Goal: Information Seeking & Learning: Learn about a topic

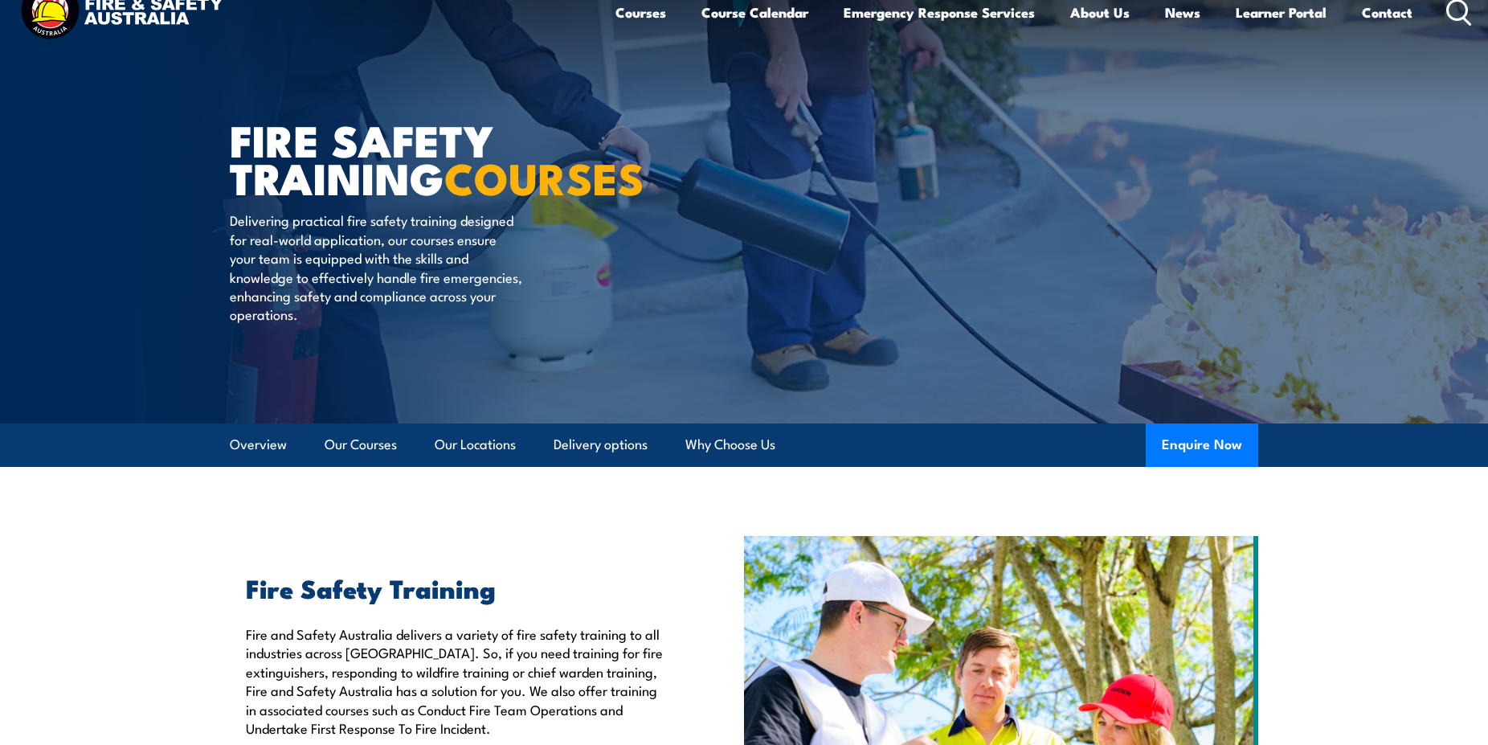
scroll to position [35, 0]
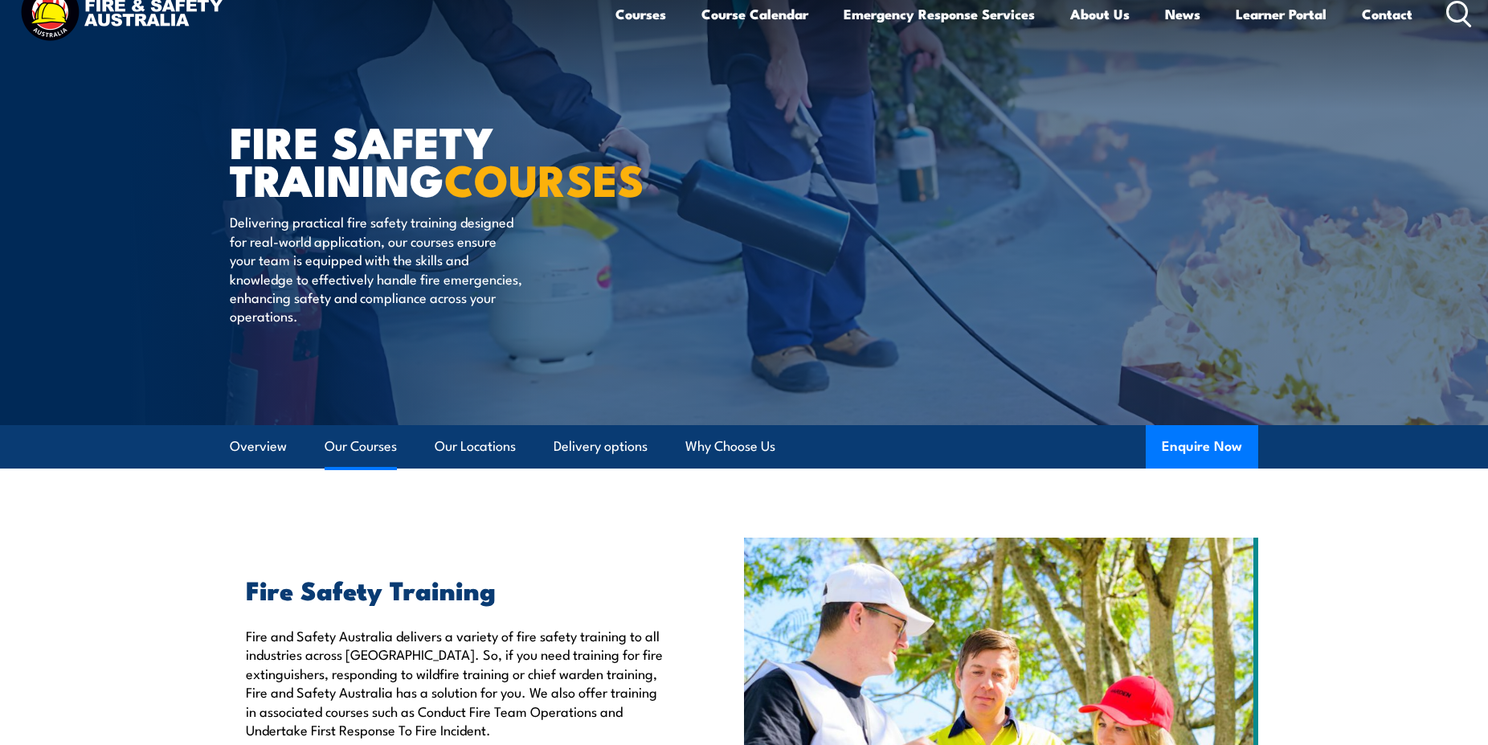
click at [365, 441] on link "Our Courses" at bounding box center [360, 446] width 72 height 43
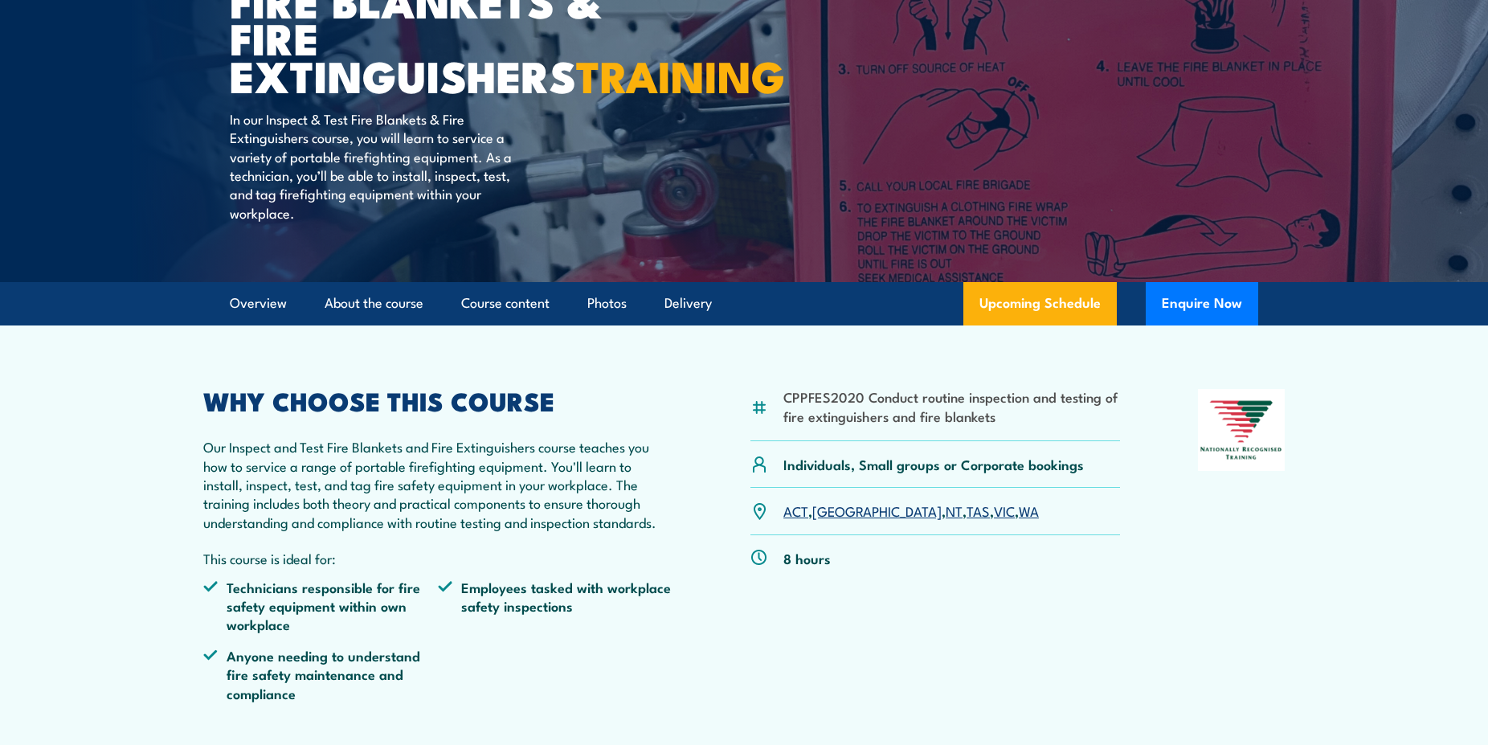
scroll to position [246, 0]
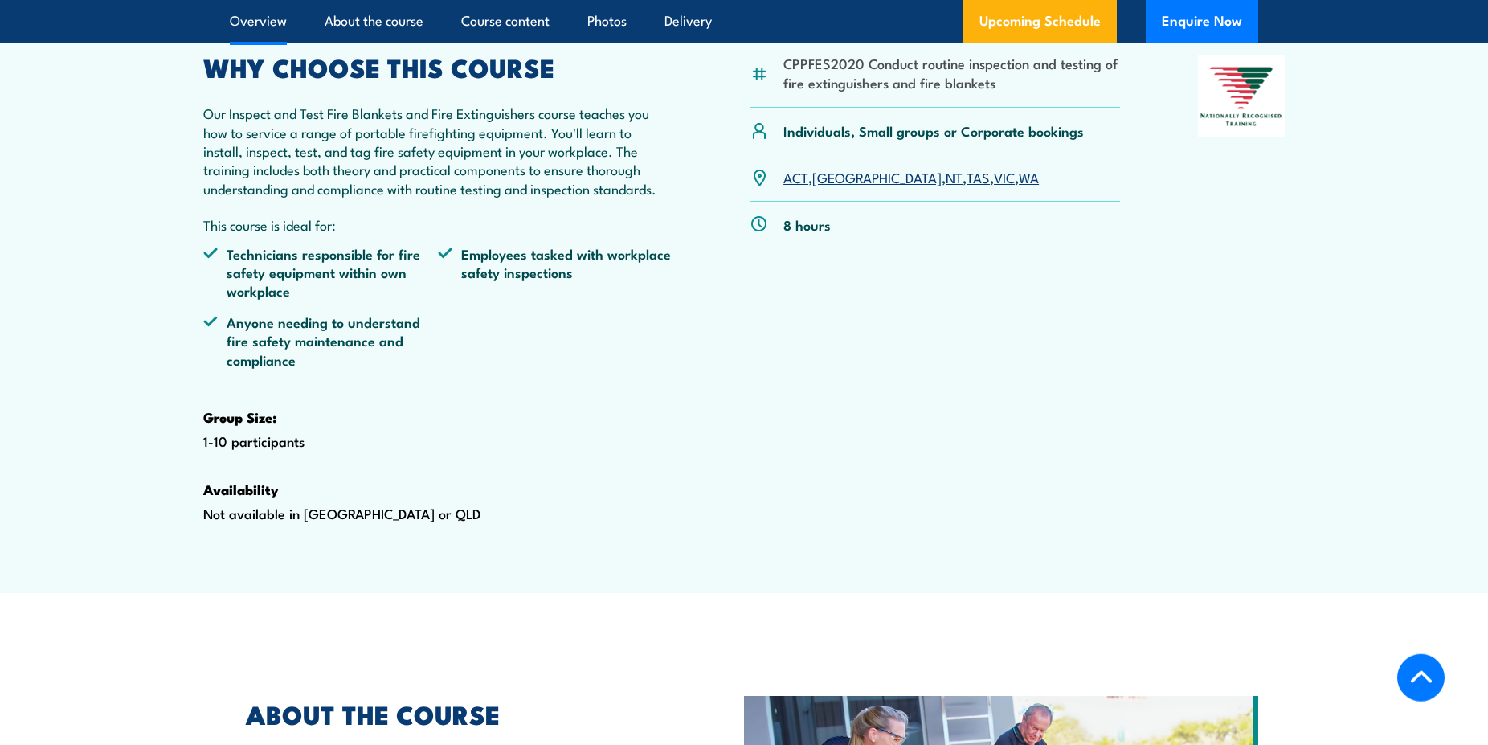
scroll to position [573, 0]
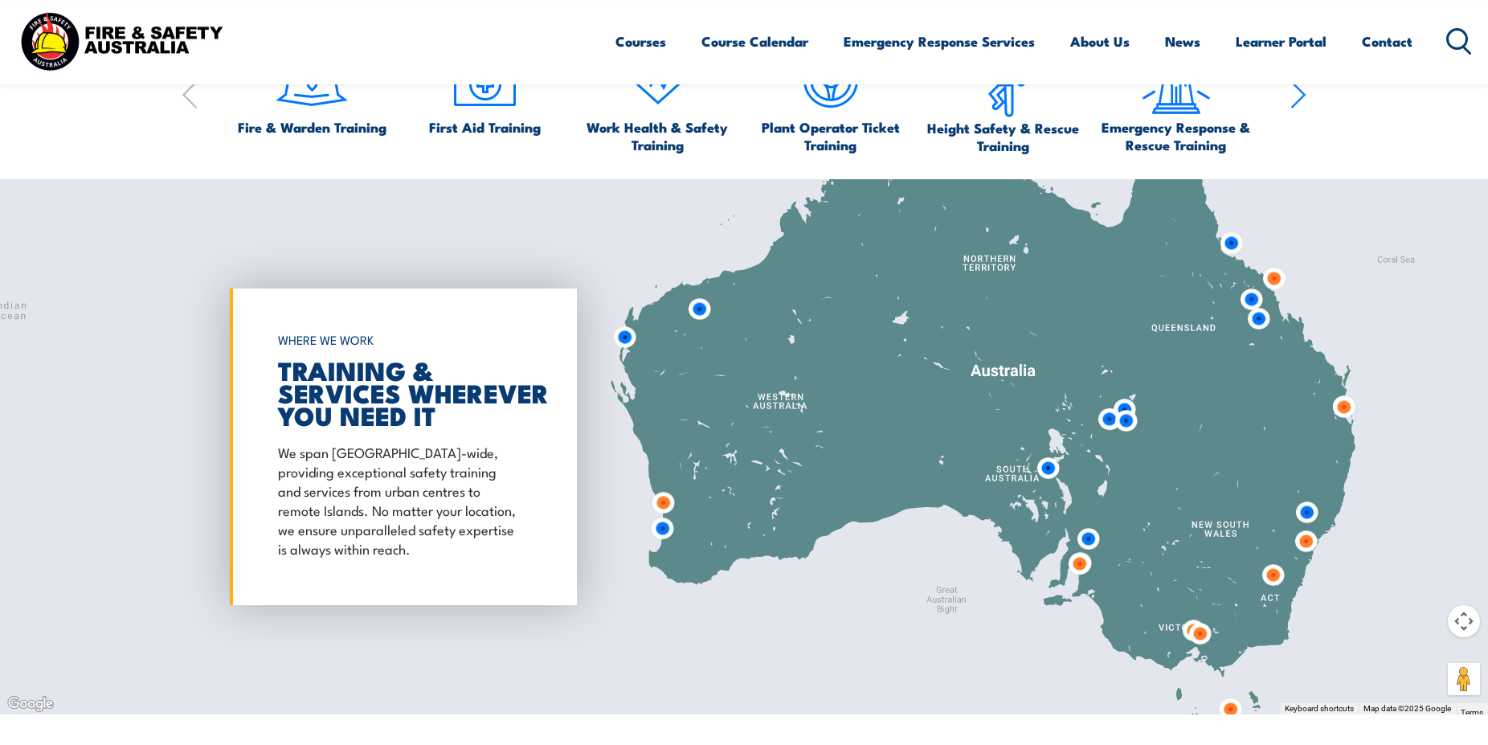
scroll to position [1137, 0]
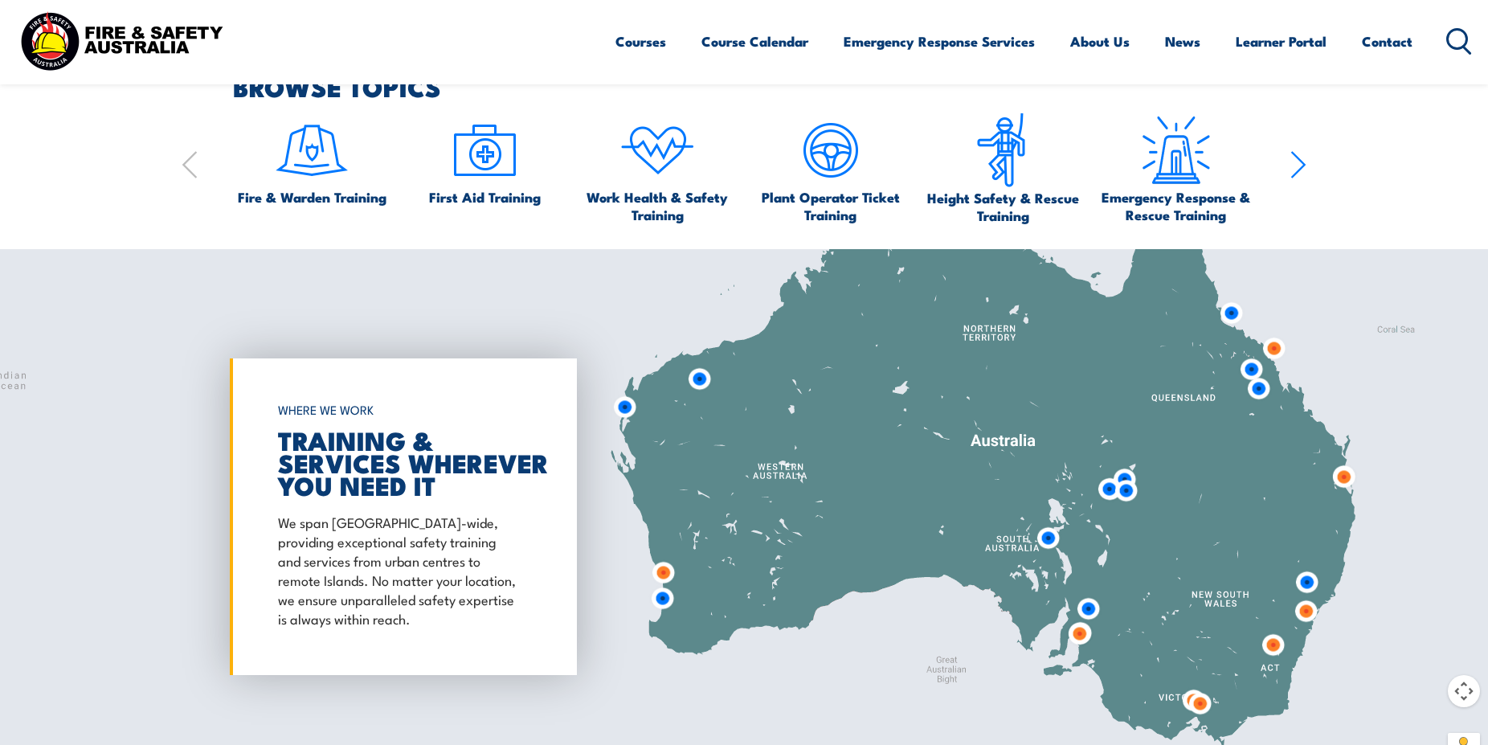
click at [1080, 629] on img at bounding box center [1079, 633] width 30 height 30
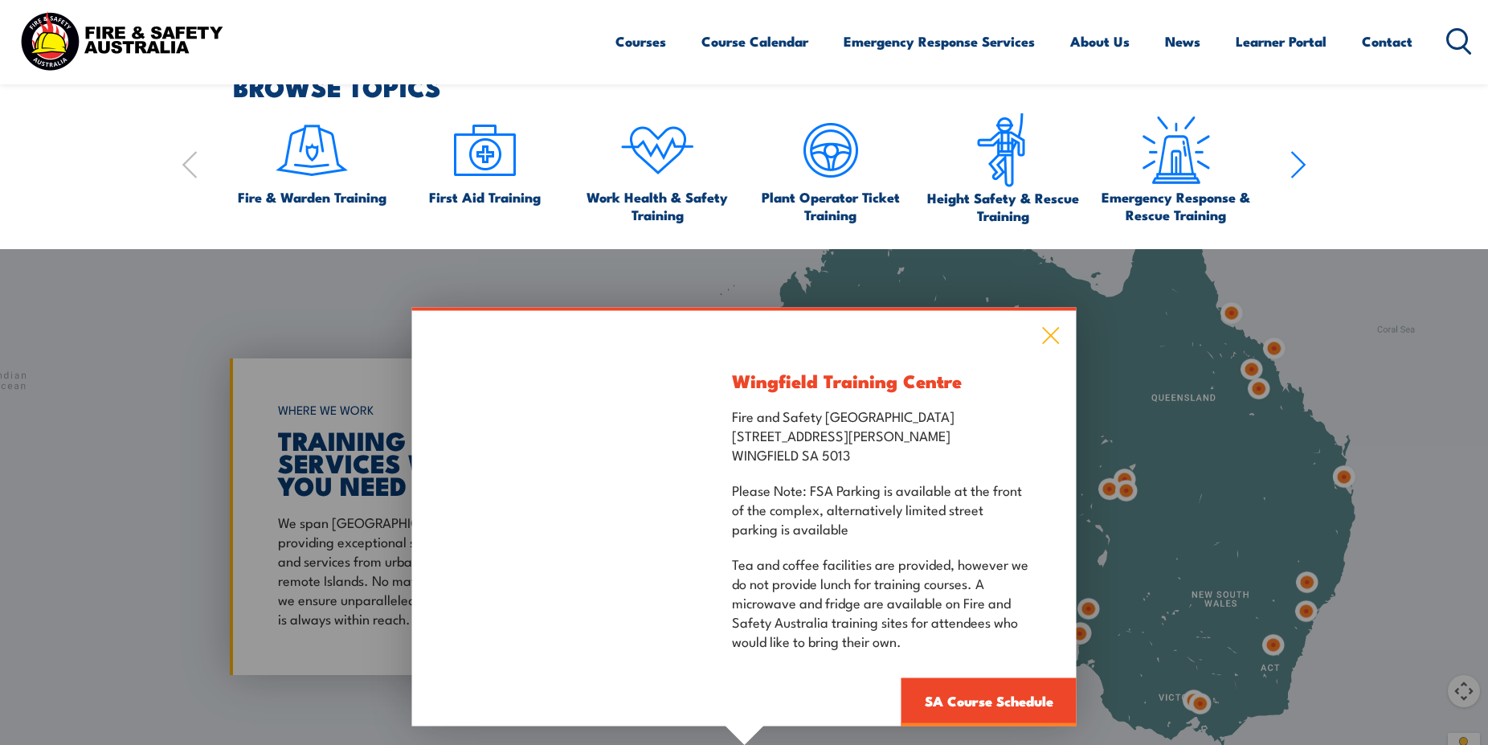
click at [1047, 332] on icon at bounding box center [1051, 335] width 17 height 17
